Goal: Go to known website

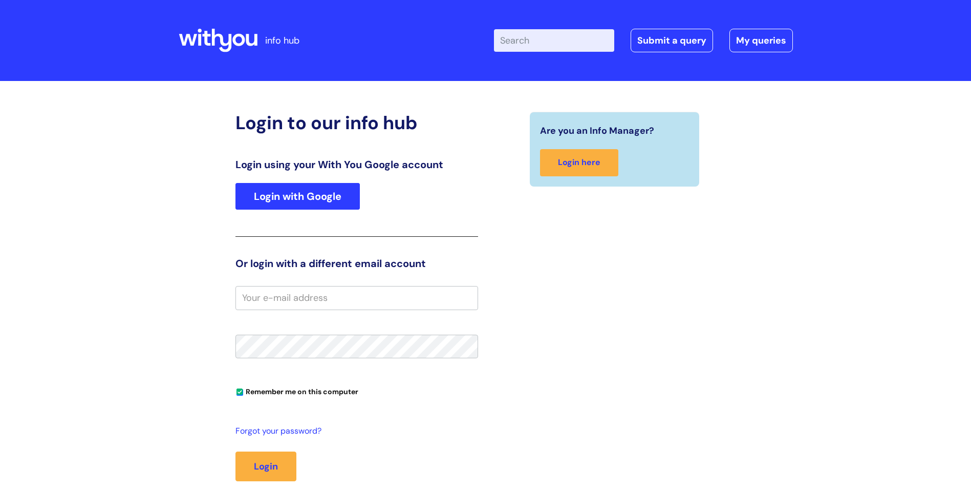
type input "kalpita.colaco@wearewithyou.org.uk"
click at [295, 194] on link "Login with Google" at bounding box center [298, 196] width 124 height 27
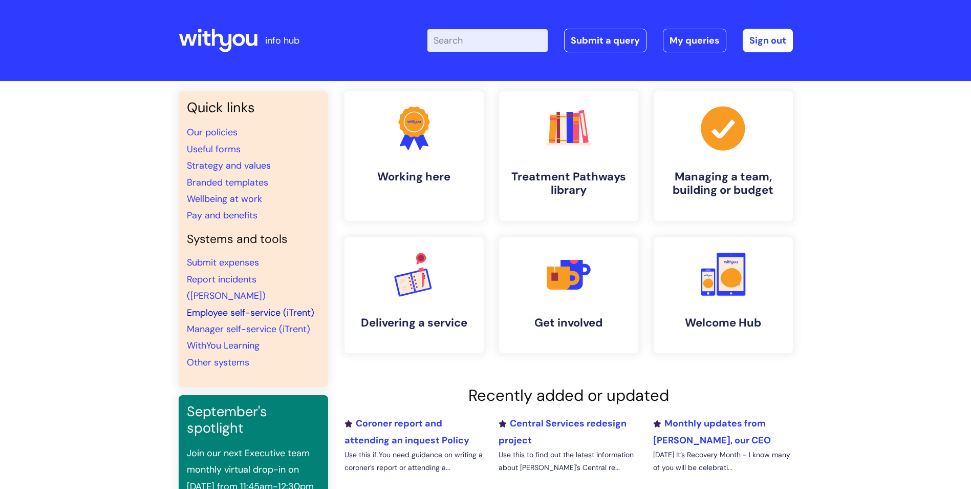
click at [208, 306] on link "Employee self-service (iTrent)" at bounding box center [251, 312] width 128 height 12
click at [230, 306] on link "Employee self-service (iTrent)" at bounding box center [251, 312] width 128 height 12
click at [769, 45] on link "Sign out" at bounding box center [768, 41] width 50 height 24
